Goal: Use online tool/utility

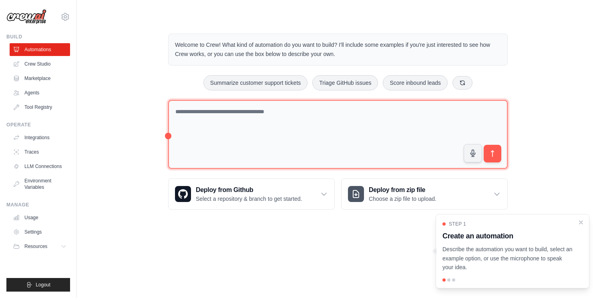
click at [219, 127] on textarea at bounding box center [338, 134] width 340 height 69
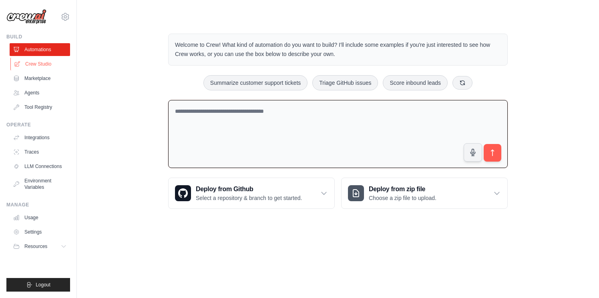
click at [39, 66] on link "Crew Studio" at bounding box center [40, 64] width 60 height 13
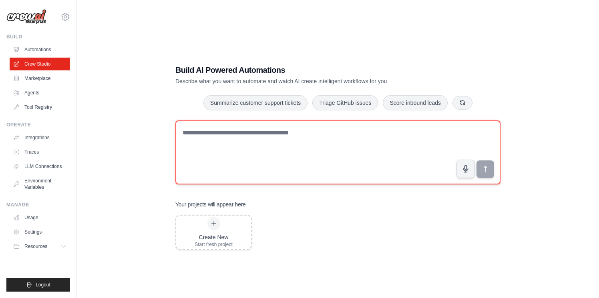
click at [259, 149] on textarea at bounding box center [337, 153] width 325 height 64
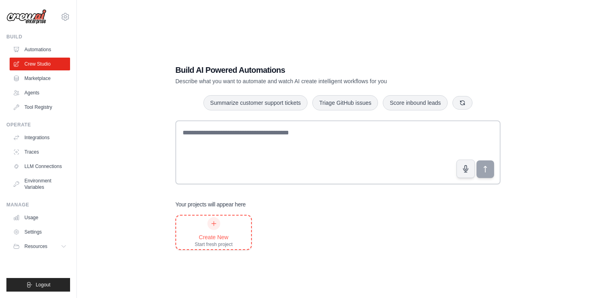
click at [207, 229] on div "Create New Start fresh project" at bounding box center [214, 232] width 38 height 30
click at [213, 221] on icon at bounding box center [214, 224] width 6 height 6
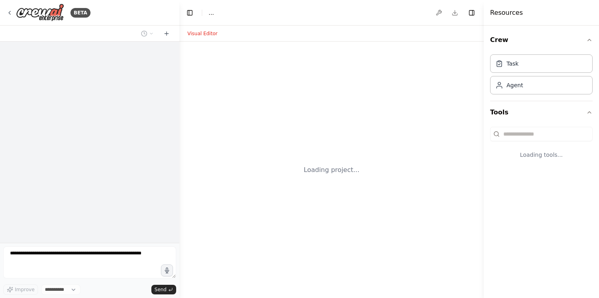
select select "****"
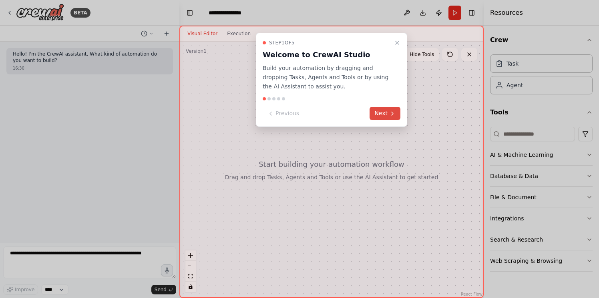
click at [391, 107] on button "Next" at bounding box center [385, 113] width 31 height 13
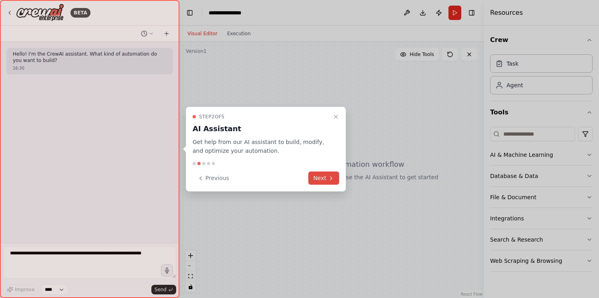
click at [327, 177] on button "Next" at bounding box center [323, 178] width 31 height 13
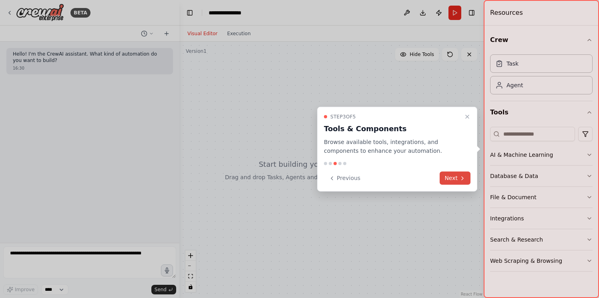
click at [453, 174] on button "Next" at bounding box center [455, 178] width 31 height 13
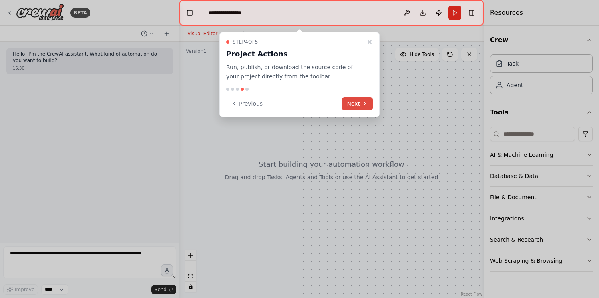
click at [356, 99] on button "Next" at bounding box center [357, 103] width 31 height 13
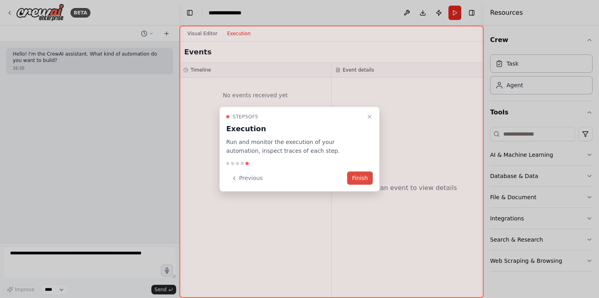
click at [363, 175] on button "Finish" at bounding box center [360, 178] width 26 height 13
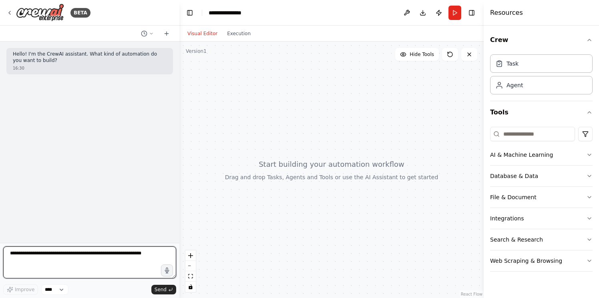
click at [57, 259] on textarea at bounding box center [89, 263] width 173 height 32
